Goal: Information Seeking & Learning: Find contact information

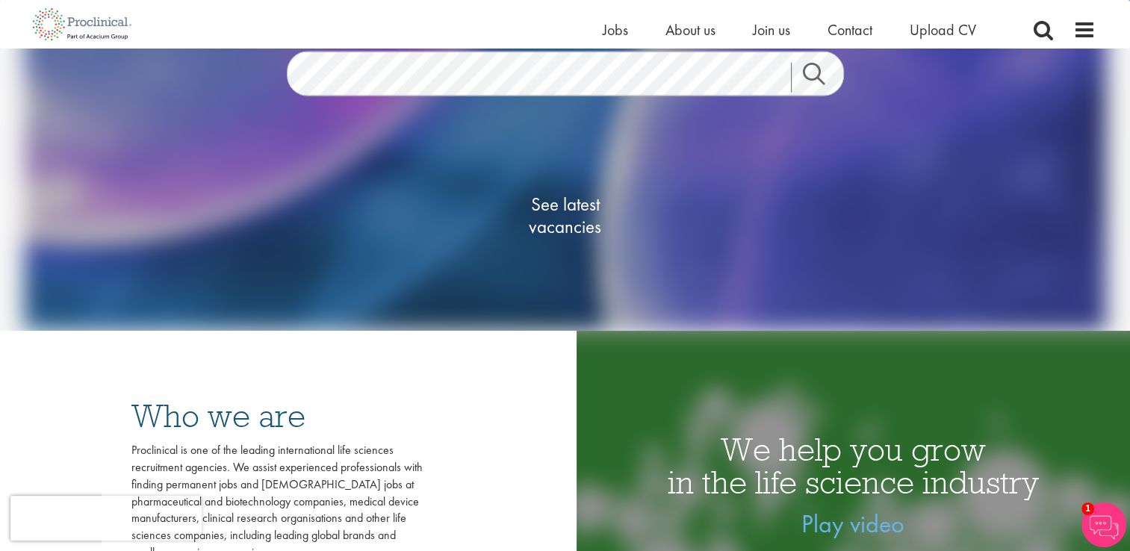
scroll to position [92, 0]
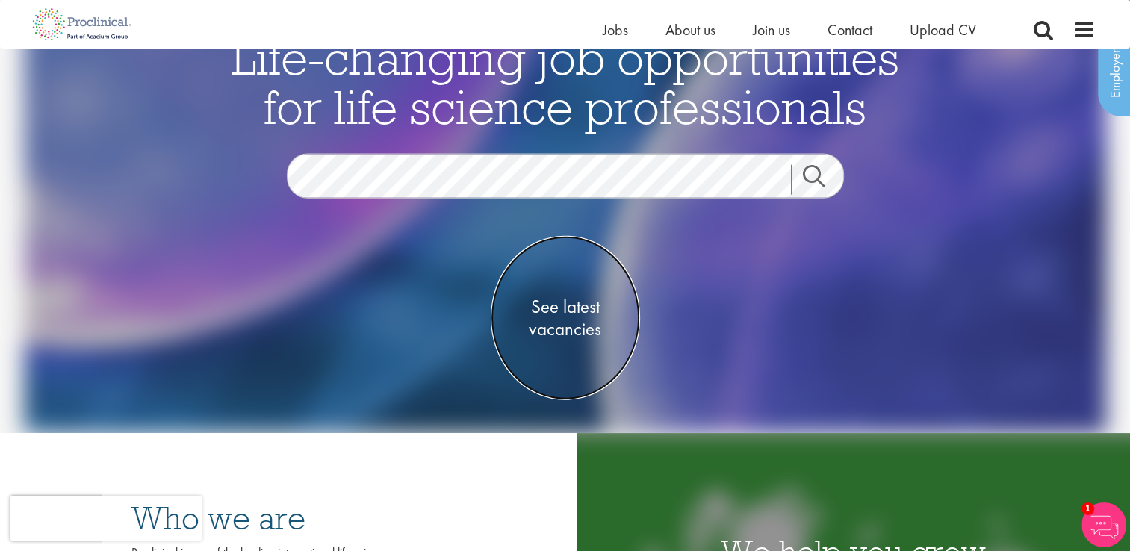
click at [553, 320] on span "See latest vacancies" at bounding box center [565, 317] width 149 height 45
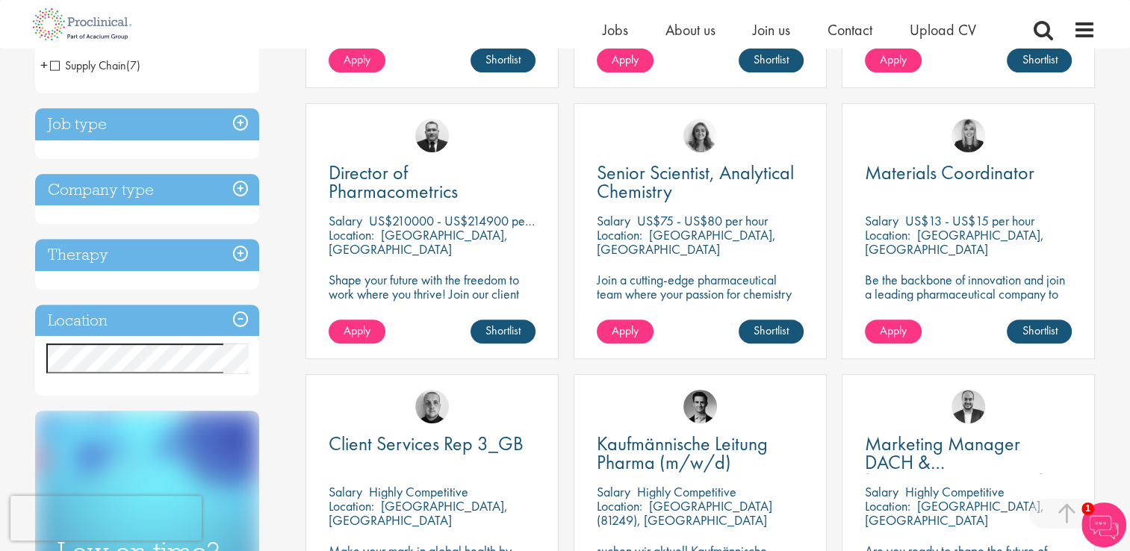
scroll to position [528, 0]
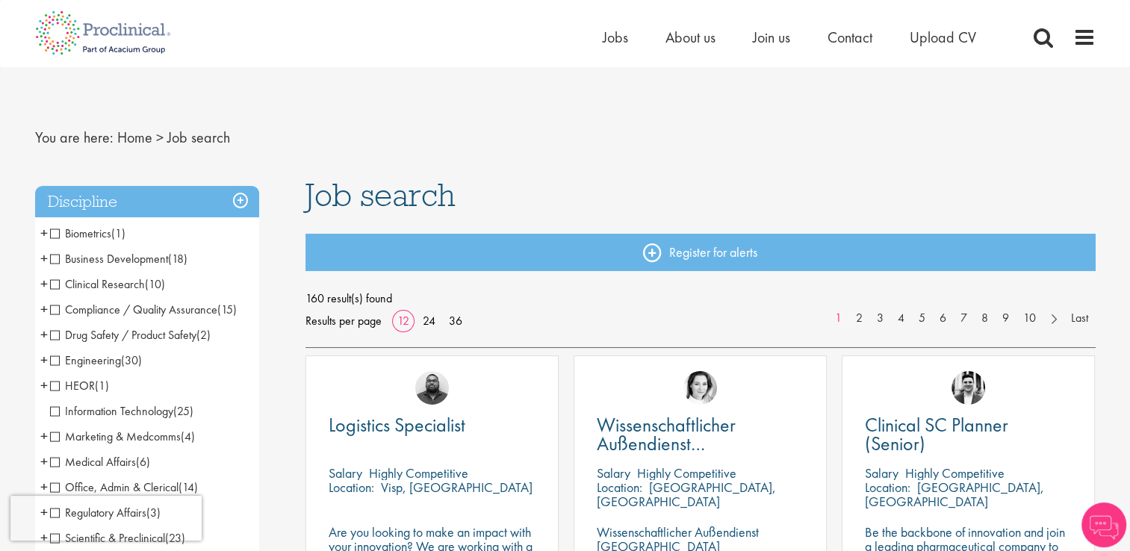
click at [236, 208] on h3 "Discipline" at bounding box center [147, 202] width 224 height 32
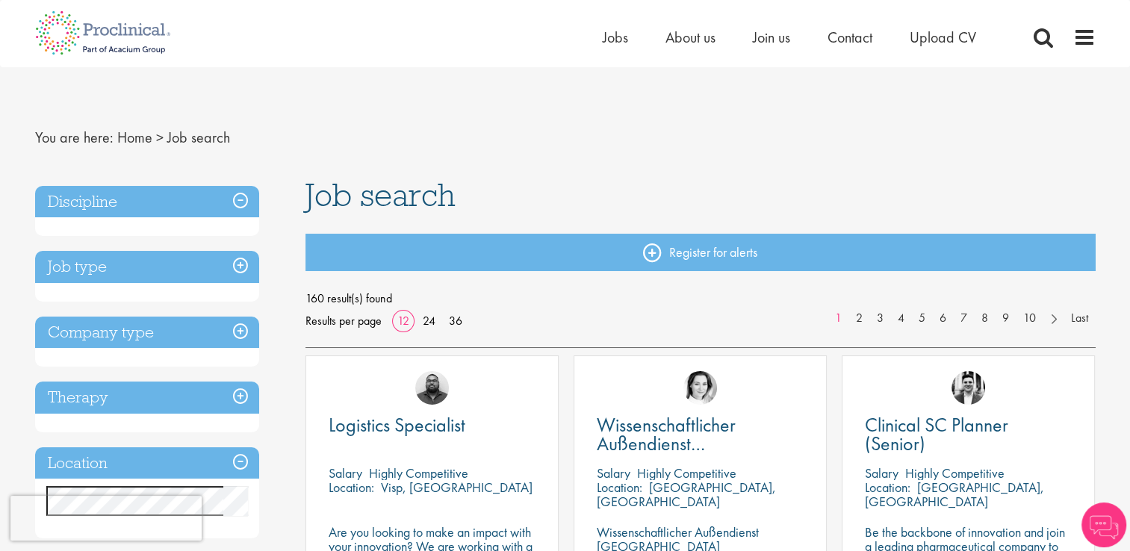
click at [245, 454] on h3 "Location" at bounding box center [147, 463] width 224 height 32
click at [245, 462] on h3 "Location" at bounding box center [147, 463] width 224 height 32
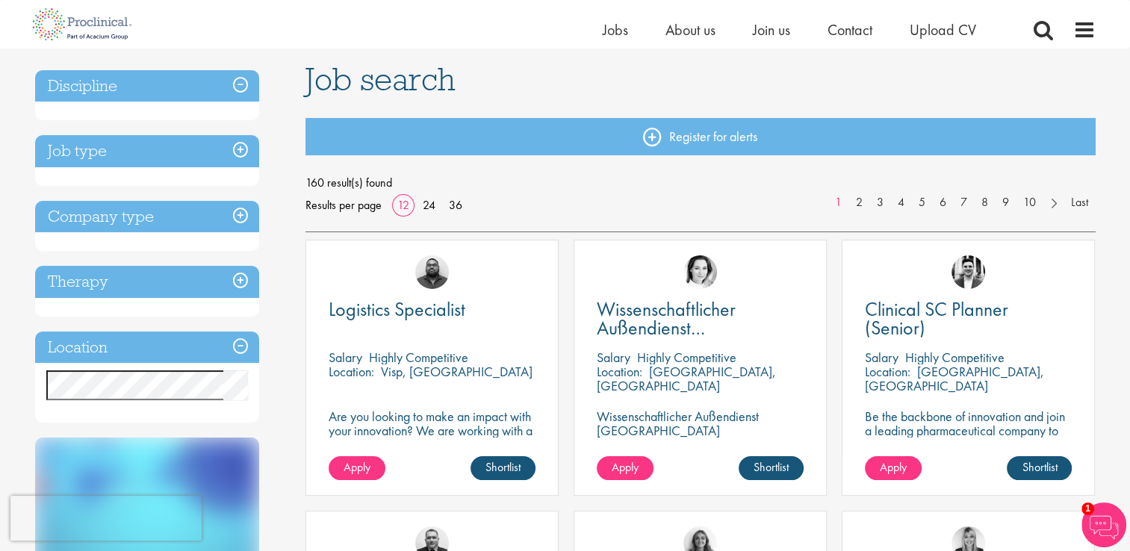
scroll to position [118, 0]
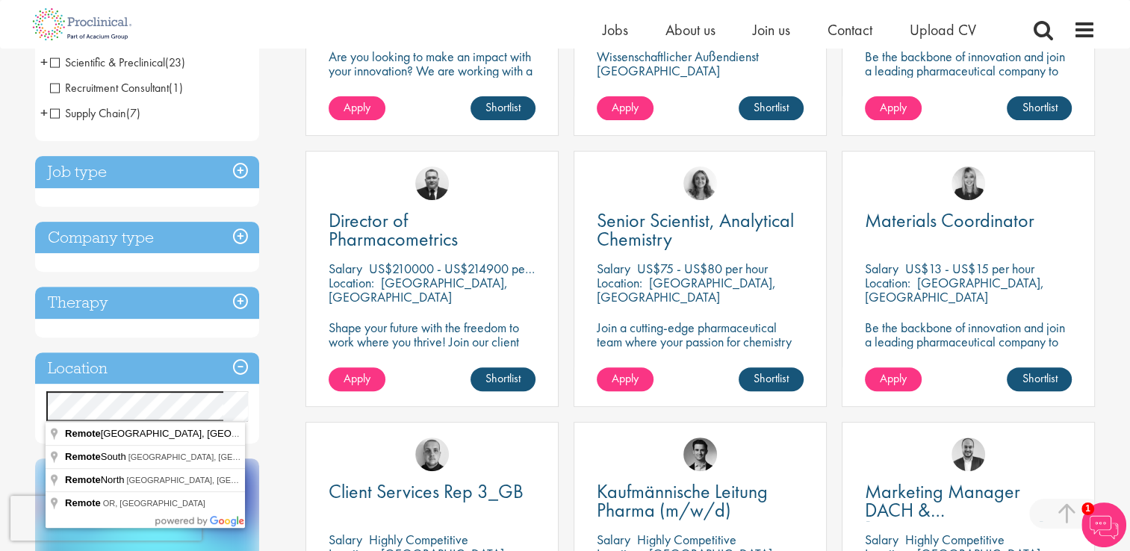
scroll to position [442, 0]
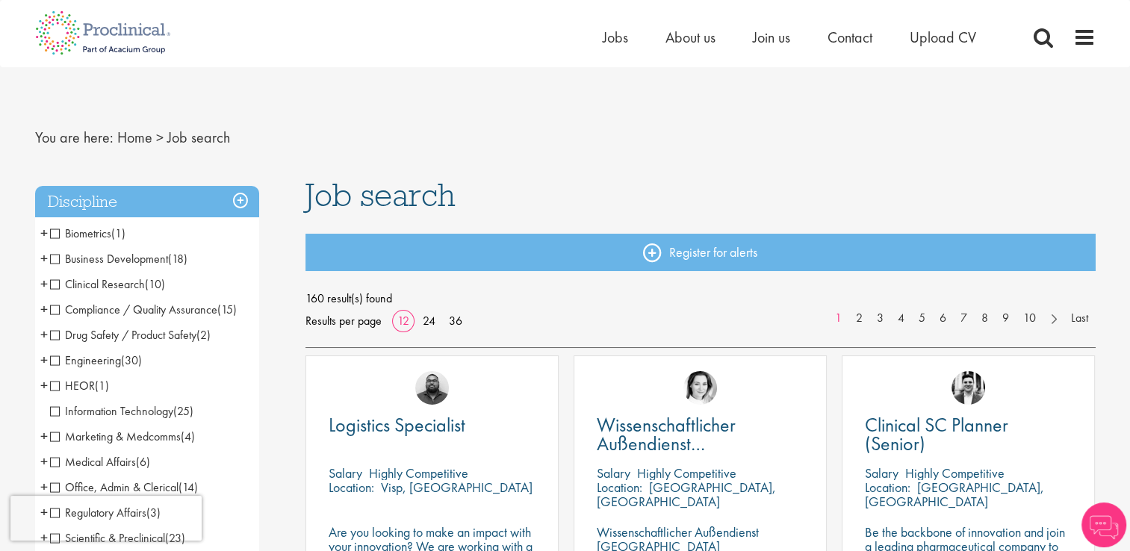
click at [51, 282] on span "Clinical Research" at bounding box center [97, 284] width 95 height 16
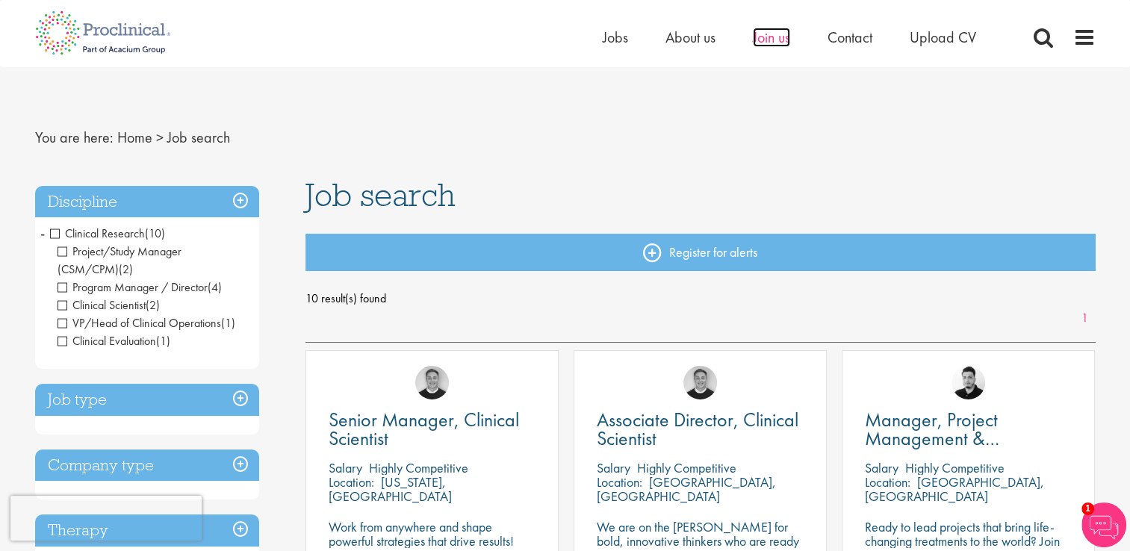
click at [777, 40] on span "Join us" at bounding box center [771, 37] width 37 height 19
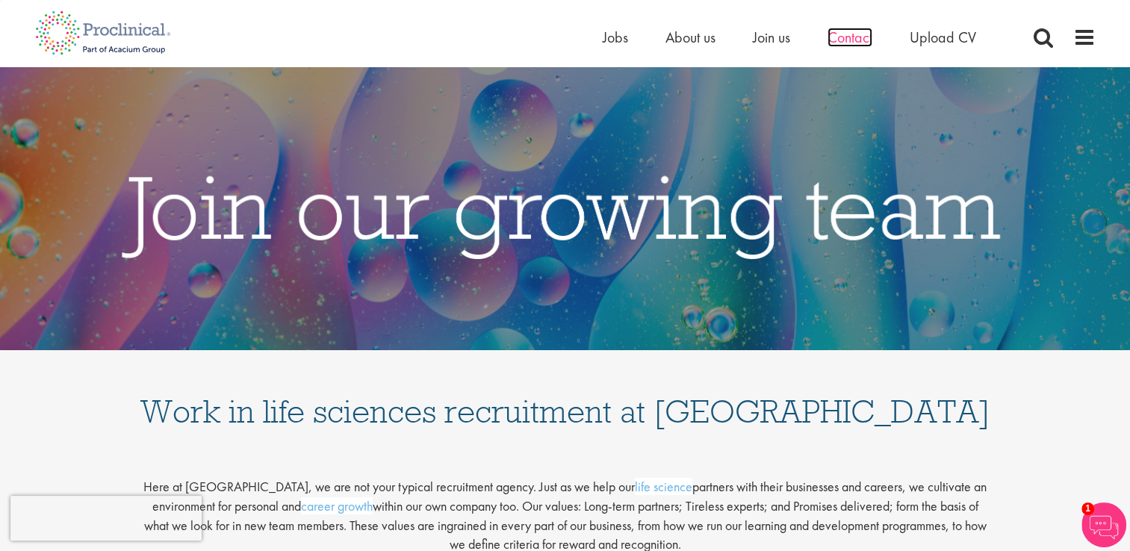
click at [863, 43] on span "Contact" at bounding box center [849, 37] width 45 height 19
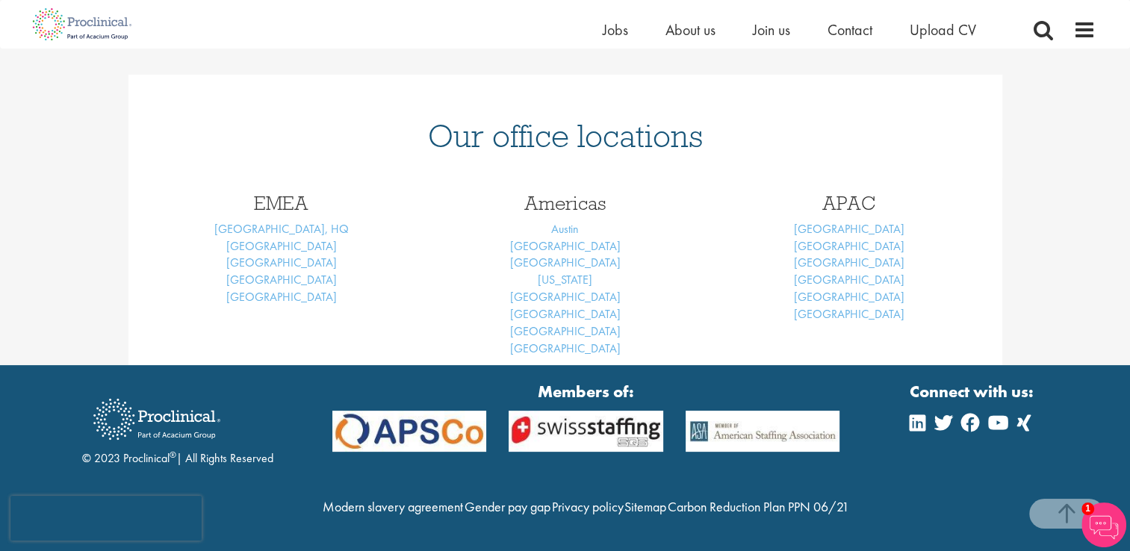
scroll to position [352, 0]
